Goal: Contribute content

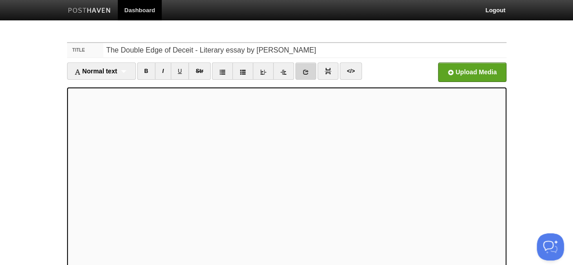
click at [302, 72] on icon at bounding box center [305, 72] width 6 height 6
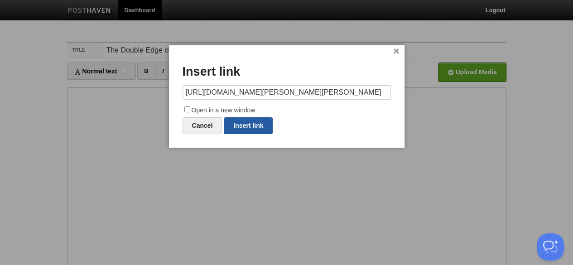
click at [244, 125] on link "Insert link" at bounding box center [248, 125] width 49 height 17
type input "https://"
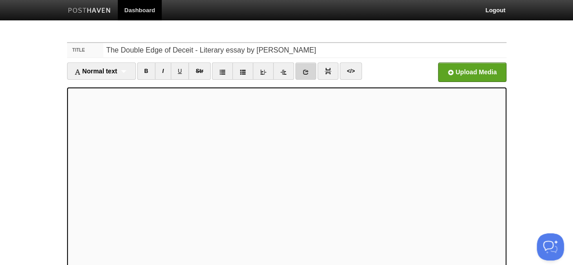
click at [303, 69] on icon at bounding box center [305, 72] width 6 height 6
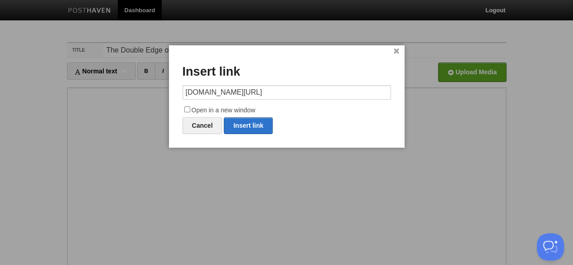
scroll to position [0, 11]
click at [255, 124] on link "Insert link" at bounding box center [248, 125] width 49 height 17
type input "https://"
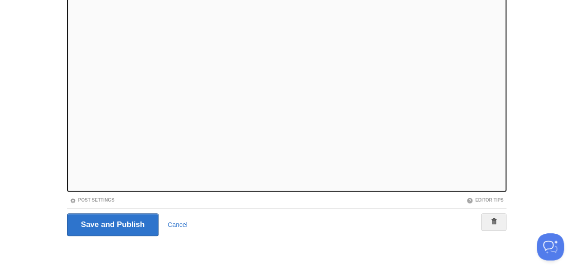
scroll to position [113, 0]
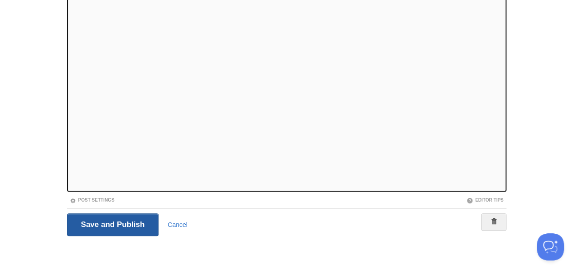
click at [114, 231] on input "Save and Publish" at bounding box center [113, 224] width 92 height 23
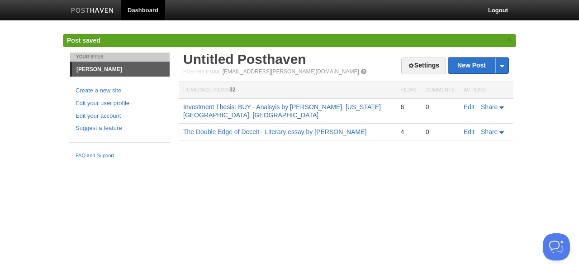
click at [286, 108] on link "Investment Thesis: BUY - Analsyis by [PERSON_NAME], [US_STATE][GEOGRAPHIC_DATA]…" at bounding box center [282, 110] width 198 height 15
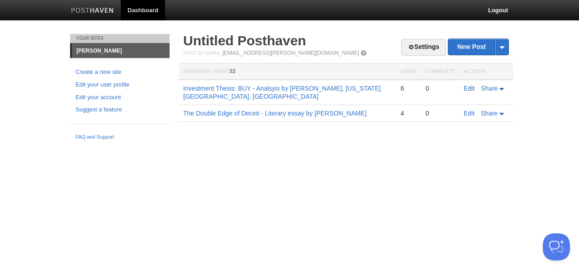
click at [464, 88] on link "Edit" at bounding box center [469, 88] width 11 height 7
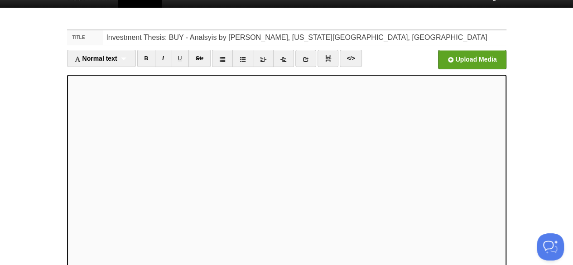
scroll to position [22, 0]
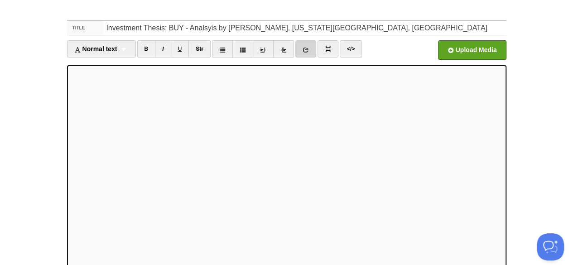
drag, startPoint x: 556, startPoint y: 86, endPoint x: 303, endPoint y: 48, distance: 255.5
click at [303, 48] on icon at bounding box center [305, 50] width 6 height 6
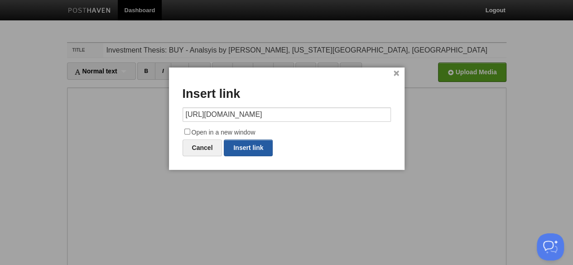
click at [255, 148] on link "Insert link" at bounding box center [248, 147] width 49 height 17
type input "https://"
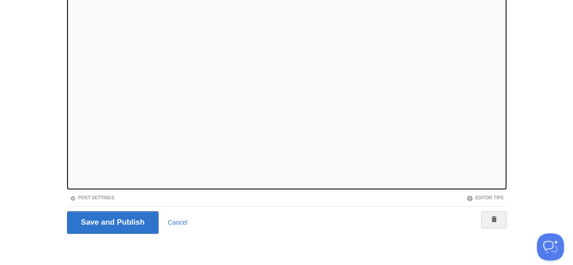
scroll to position [116, 0]
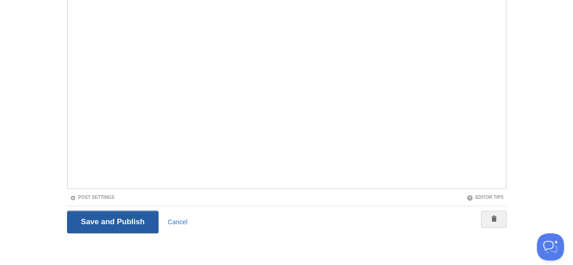
click at [104, 228] on input "Save and Publish" at bounding box center [113, 221] width 92 height 23
